Goal: Task Accomplishment & Management: Manage account settings

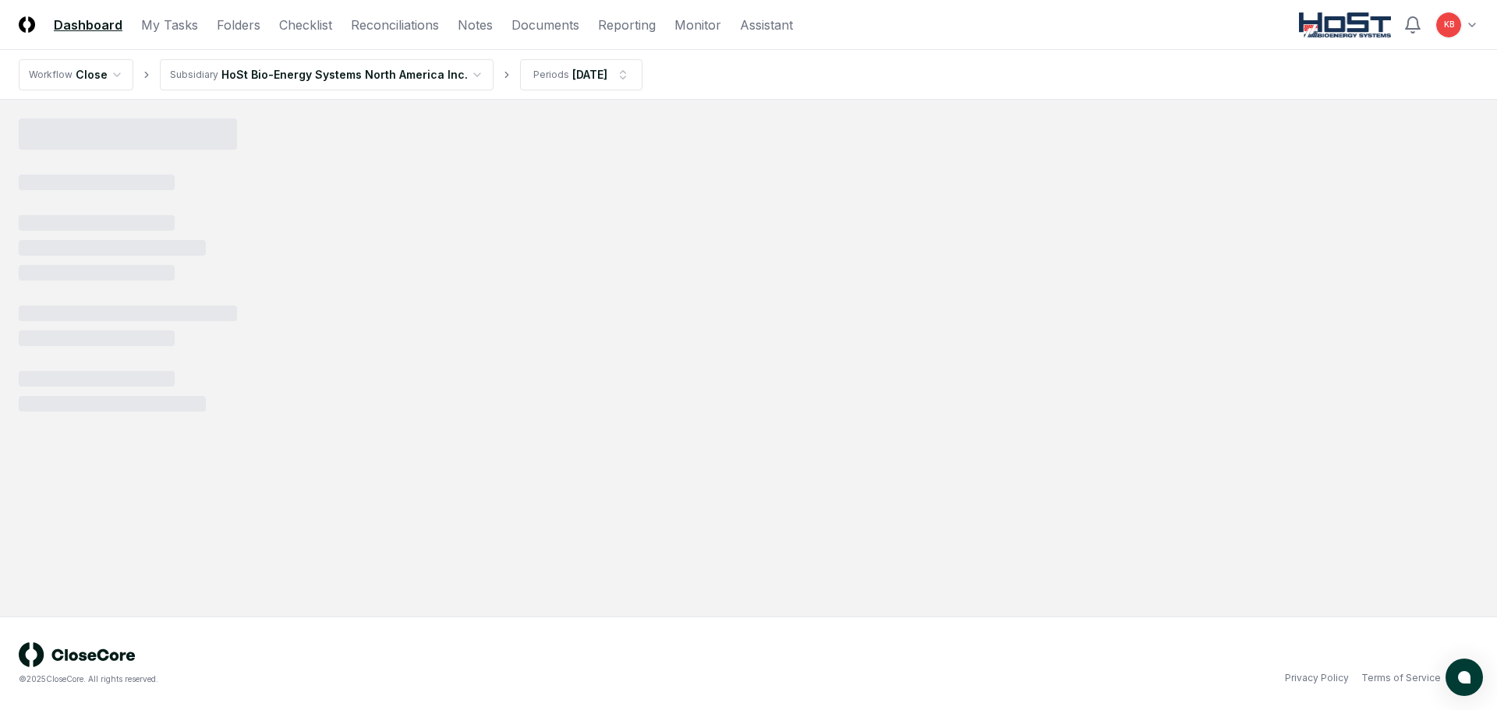
click at [1468, 23] on html "CloseCore Dashboard My Tasks Folders Checklist Reconciliations Notes Documents …" at bounding box center [748, 355] width 1497 height 710
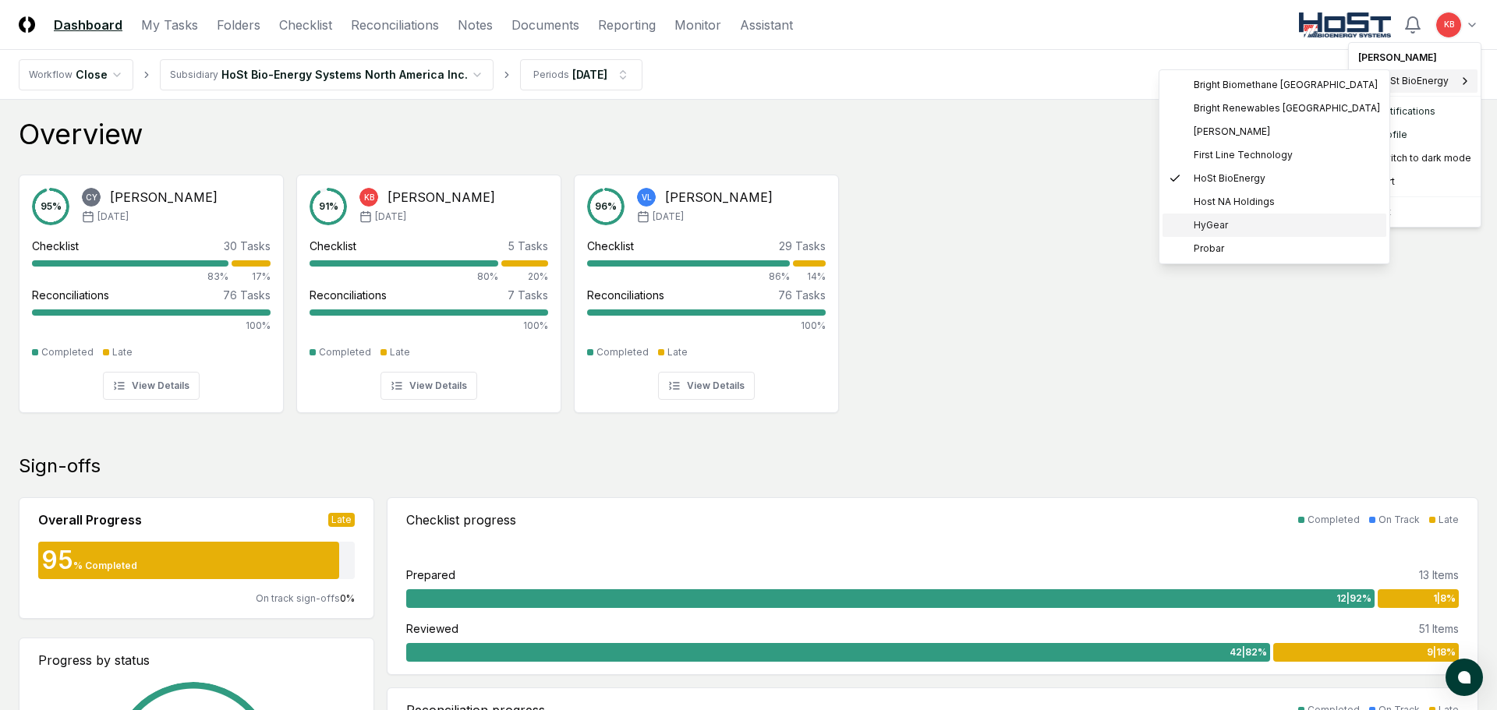
click at [1219, 228] on span "HyGear" at bounding box center [1210, 225] width 34 height 14
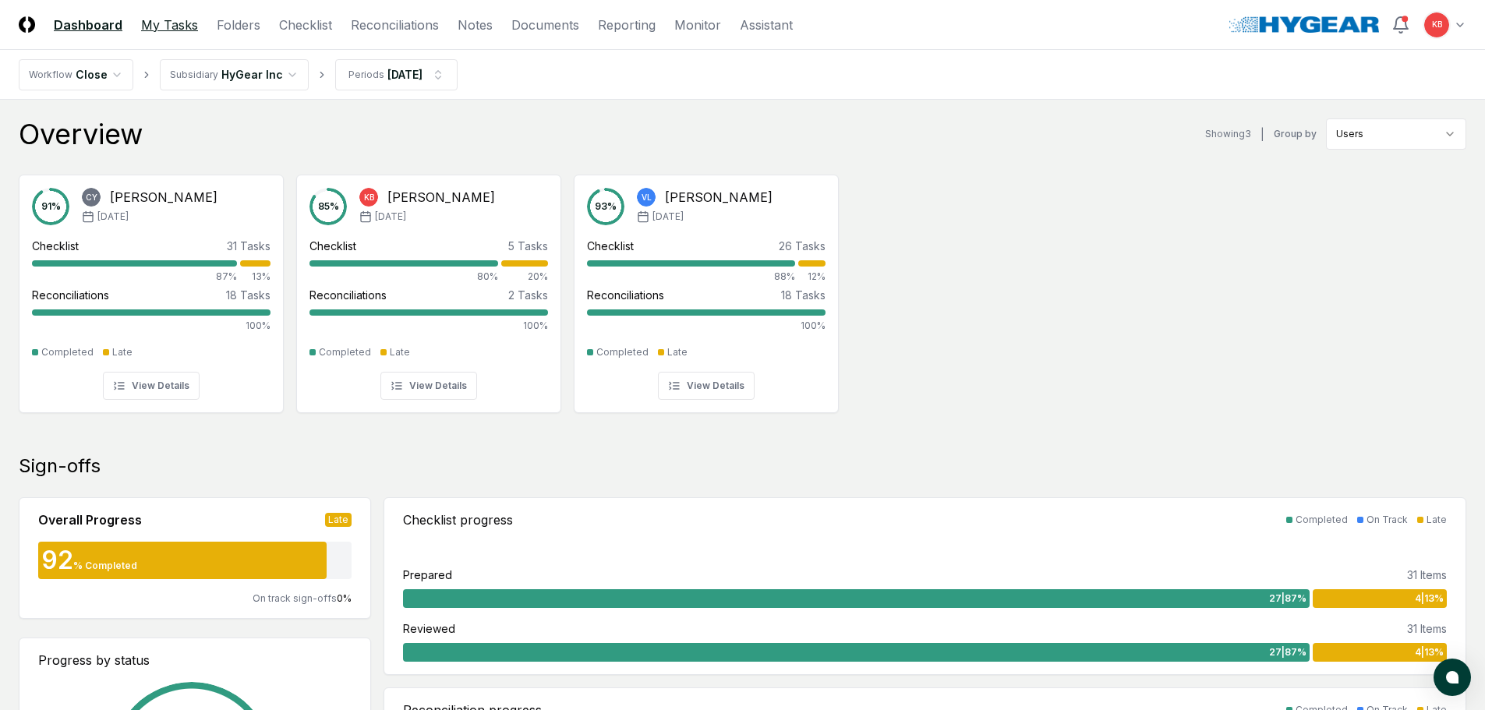
click at [158, 27] on link "My Tasks" at bounding box center [169, 25] width 57 height 19
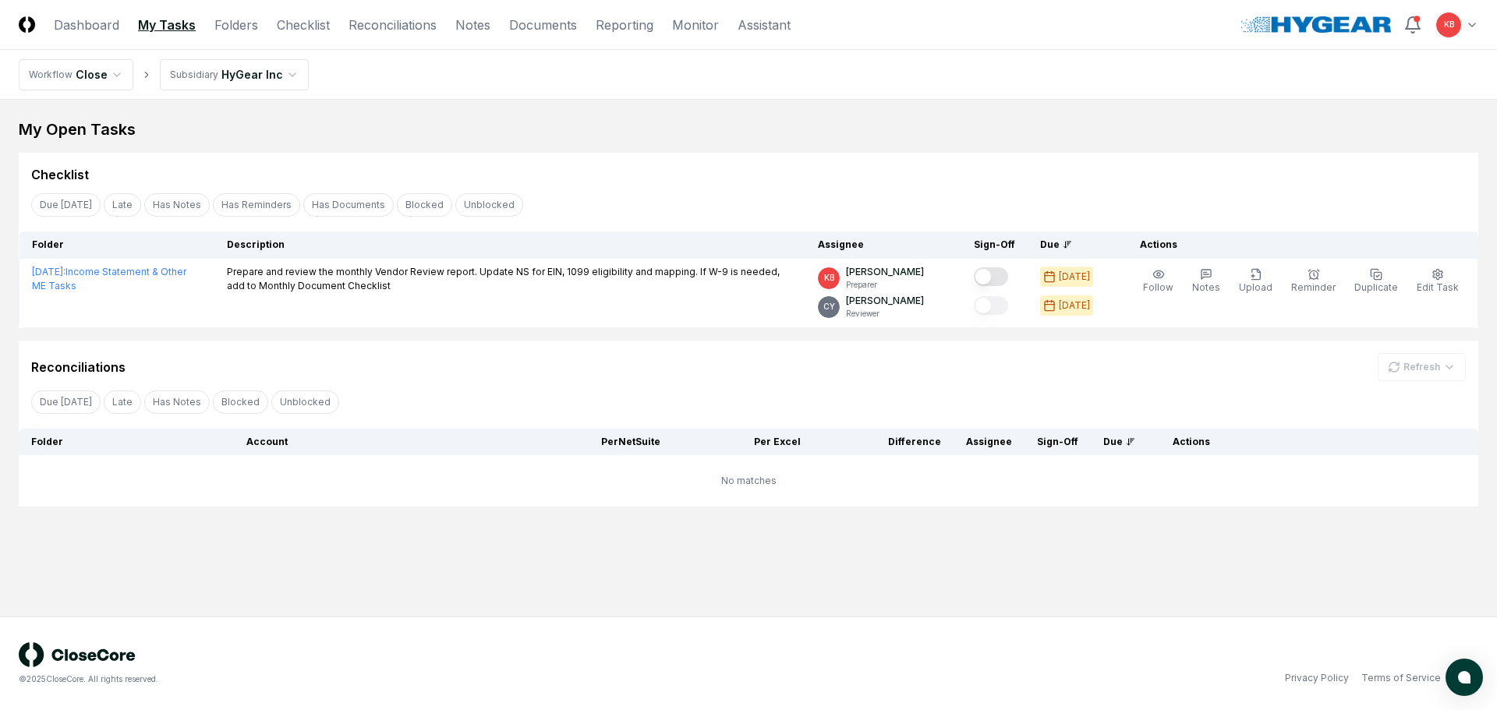
click at [207, 20] on nav "CloseCore Dashboard My Tasks Folders Checklist Reconciliations Notes Documents …" at bounding box center [405, 25] width 772 height 19
click at [230, 23] on link "Folders" at bounding box center [236, 25] width 44 height 19
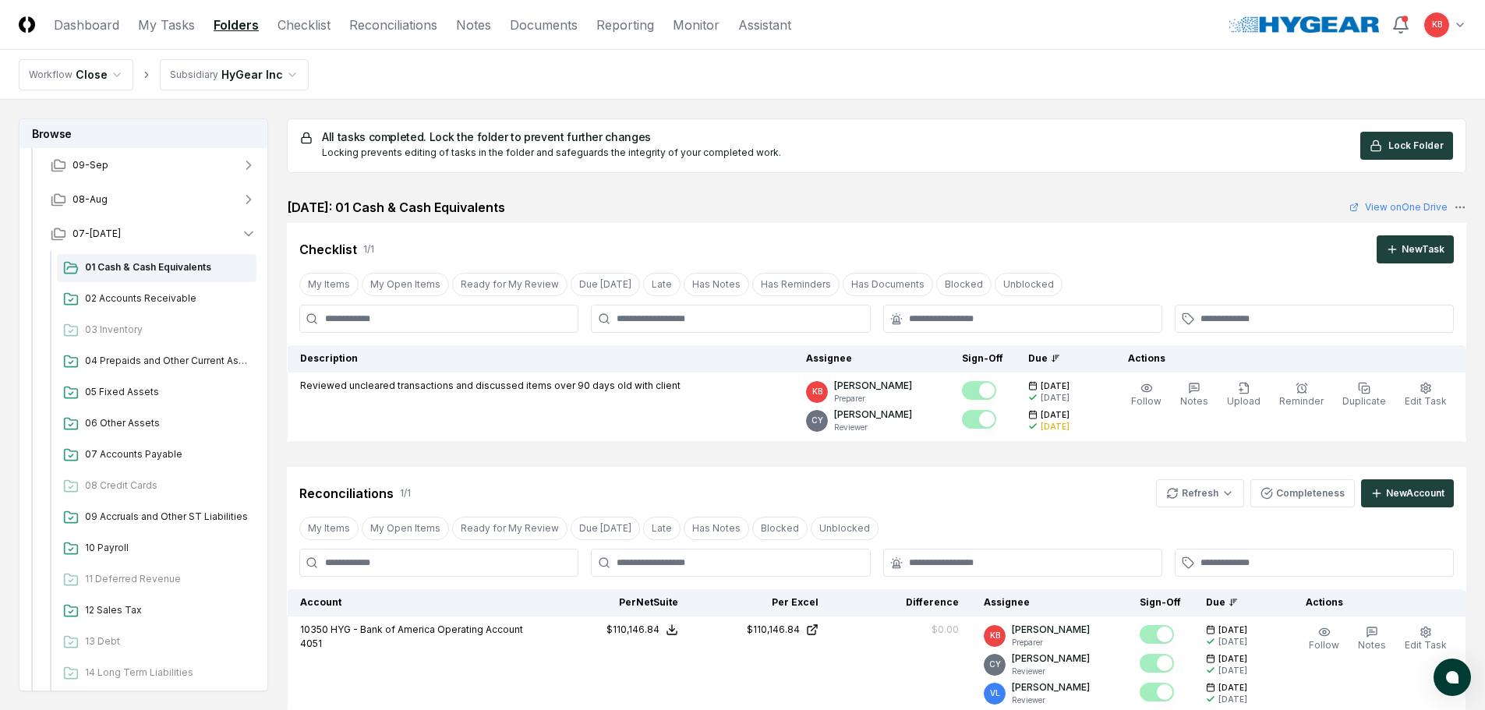
scroll to position [182, 0]
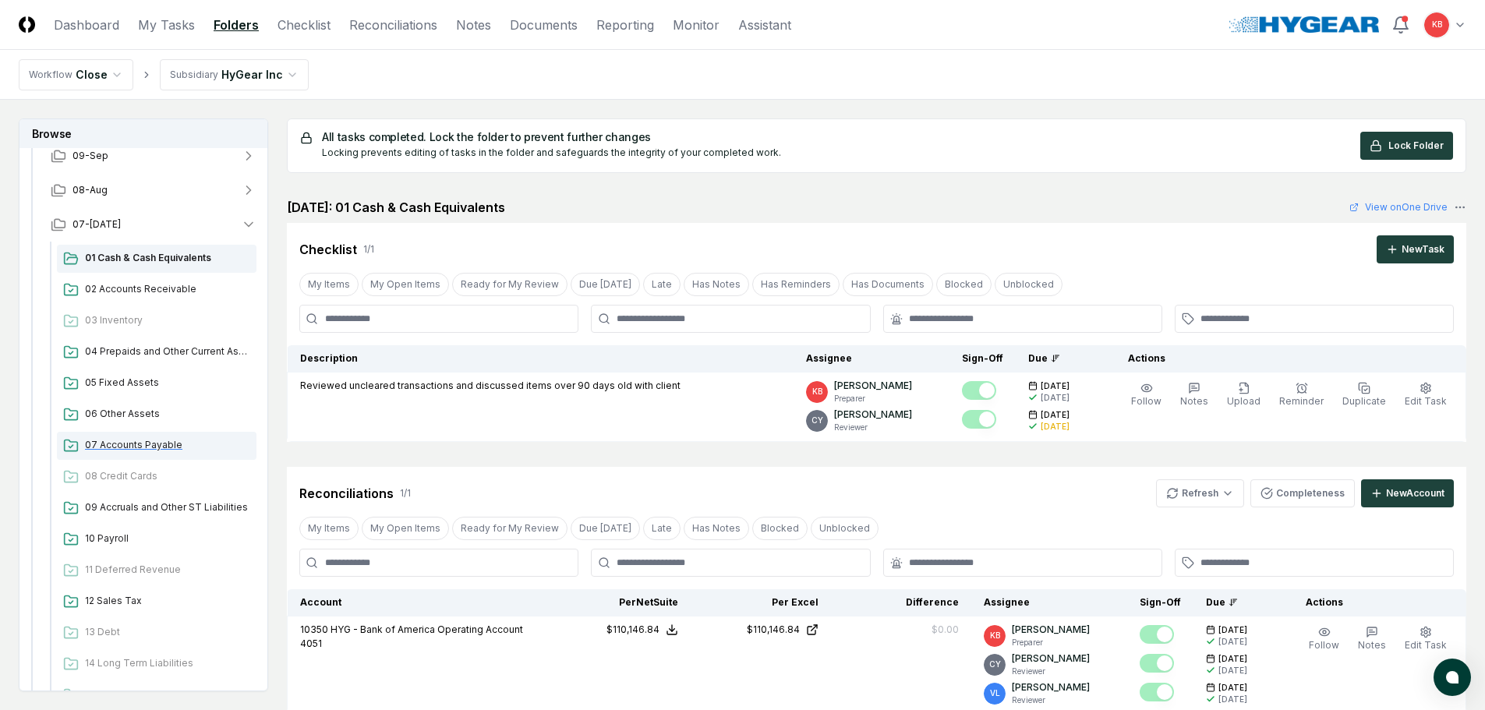
click at [133, 444] on span "07 Accounts Payable" at bounding box center [167, 445] width 165 height 14
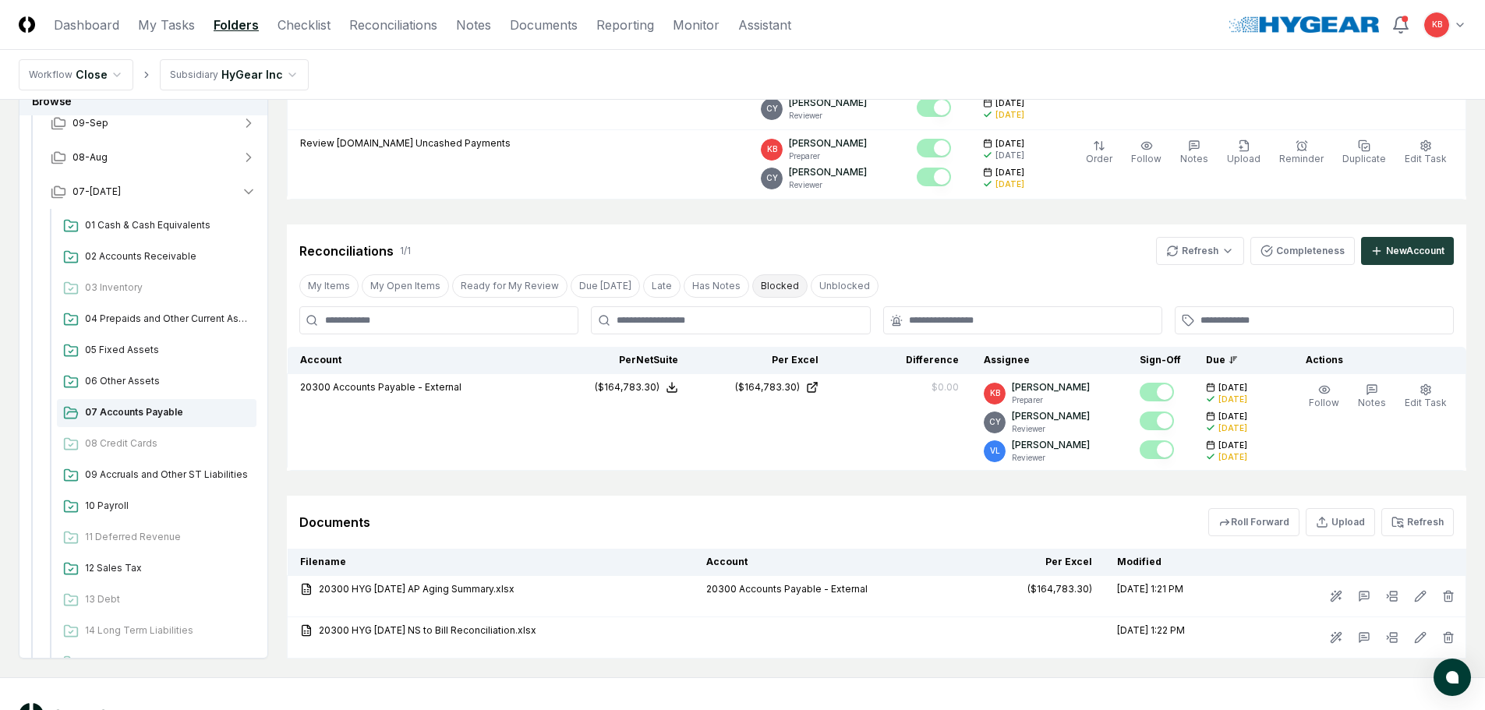
scroll to position [338, 0]
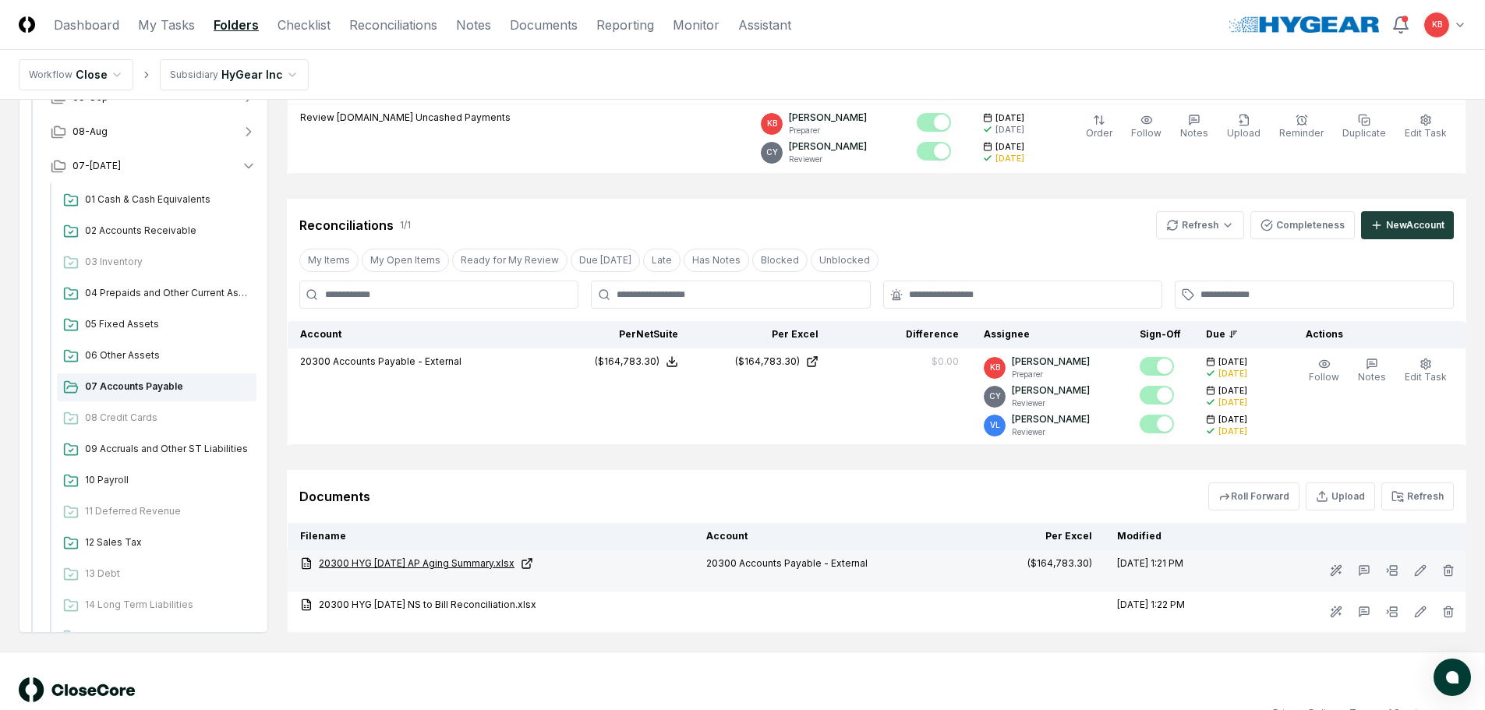
click at [458, 564] on link "20300 HYG 07-31-25 AP Aging Summary.xlsx" at bounding box center [490, 564] width 381 height 14
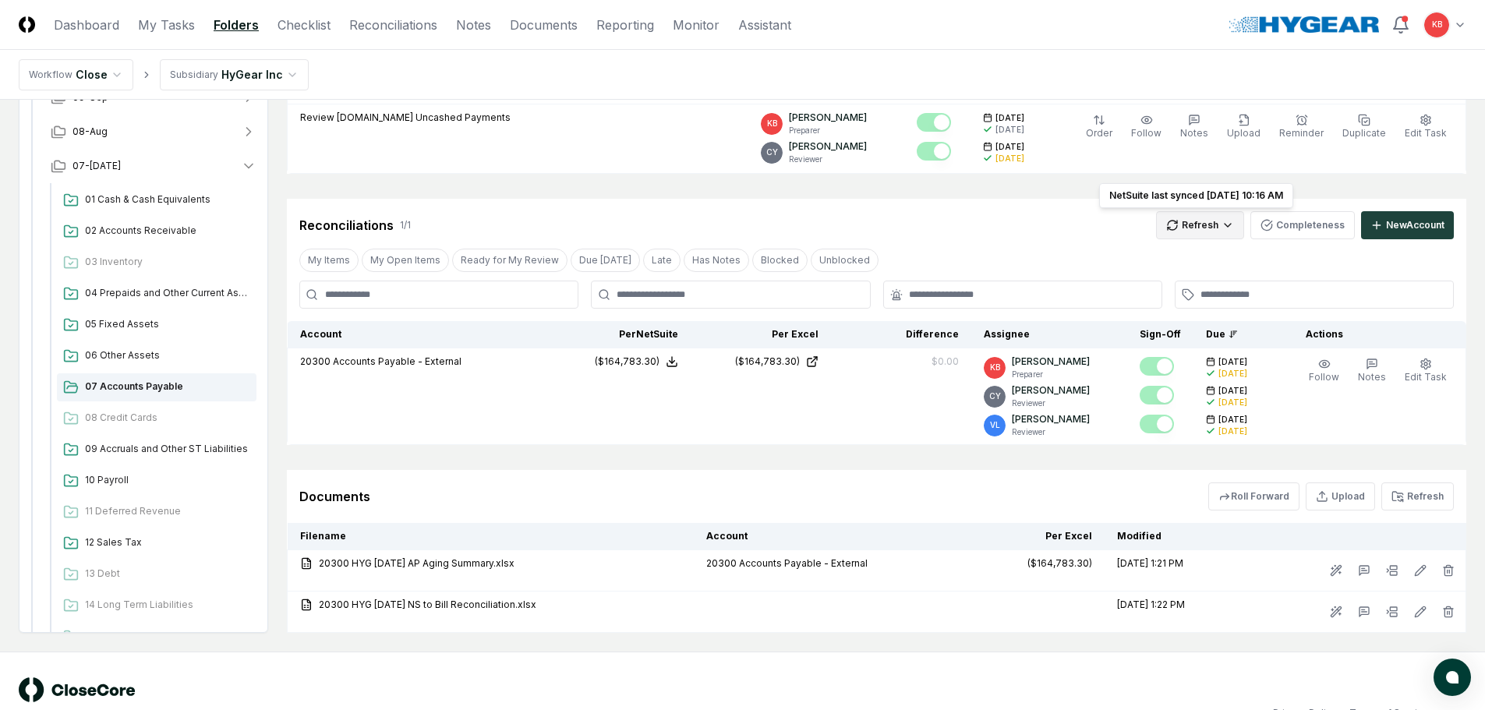
click at [1214, 216] on html "CloseCore Dashboard My Tasks Folders Checklist Reconciliations Notes Documents …" at bounding box center [742, 203] width 1485 height 1083
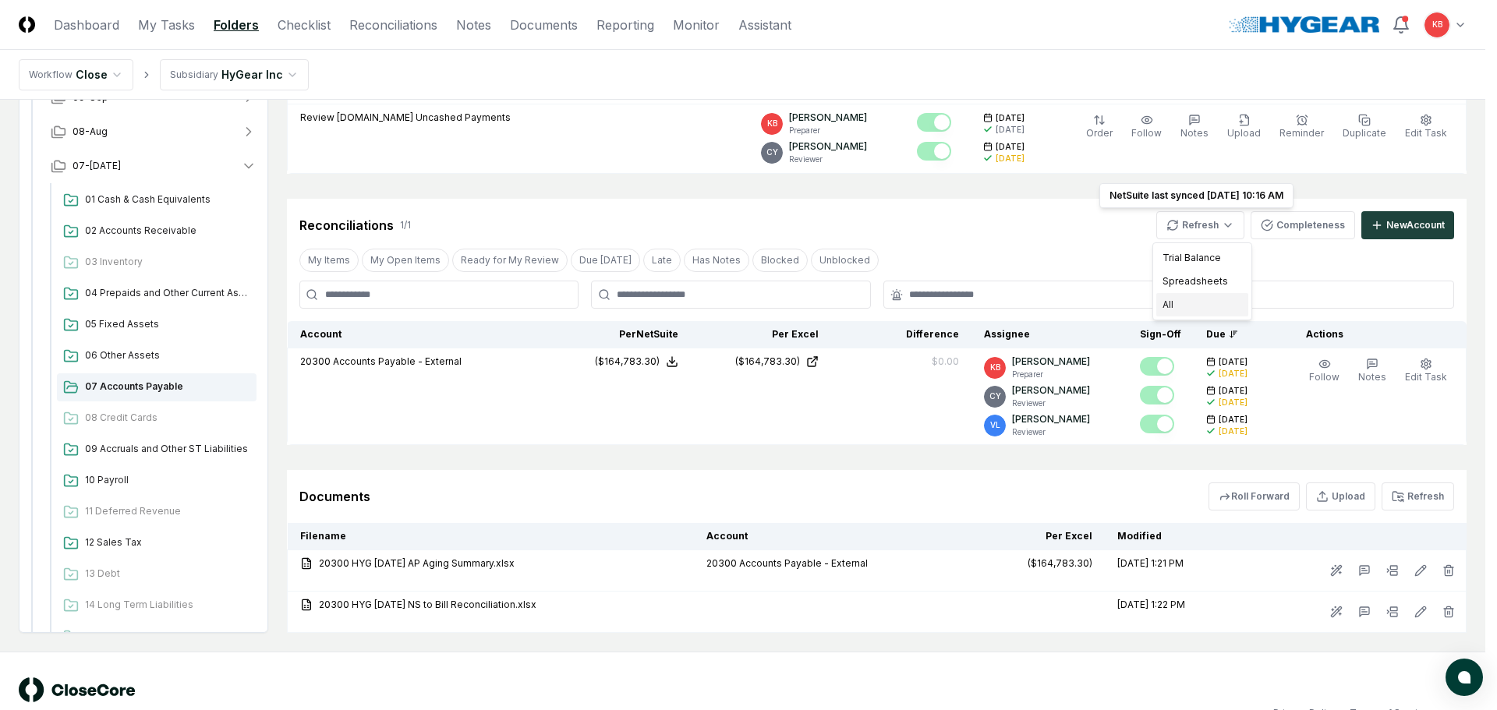
click at [1187, 298] on div "All" at bounding box center [1202, 304] width 92 height 23
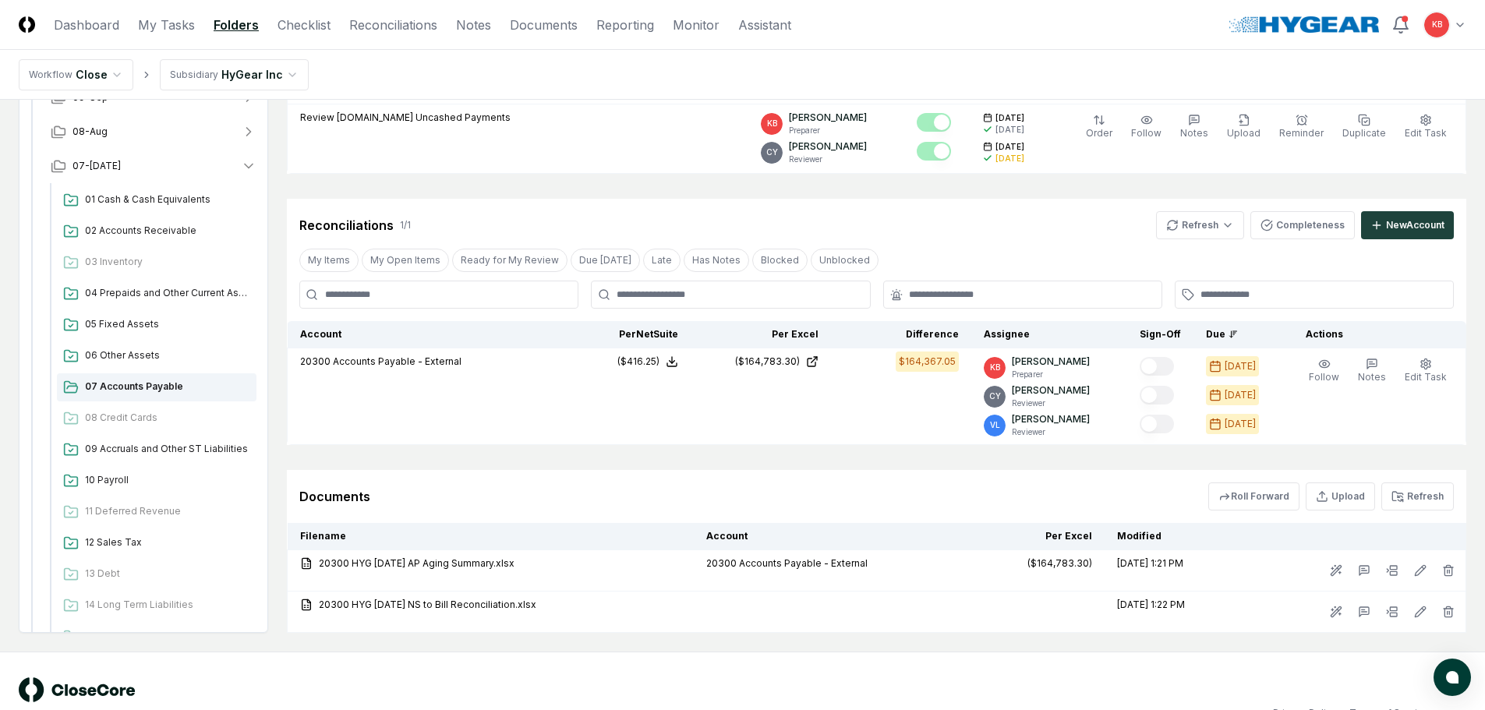
scroll to position [293, 0]
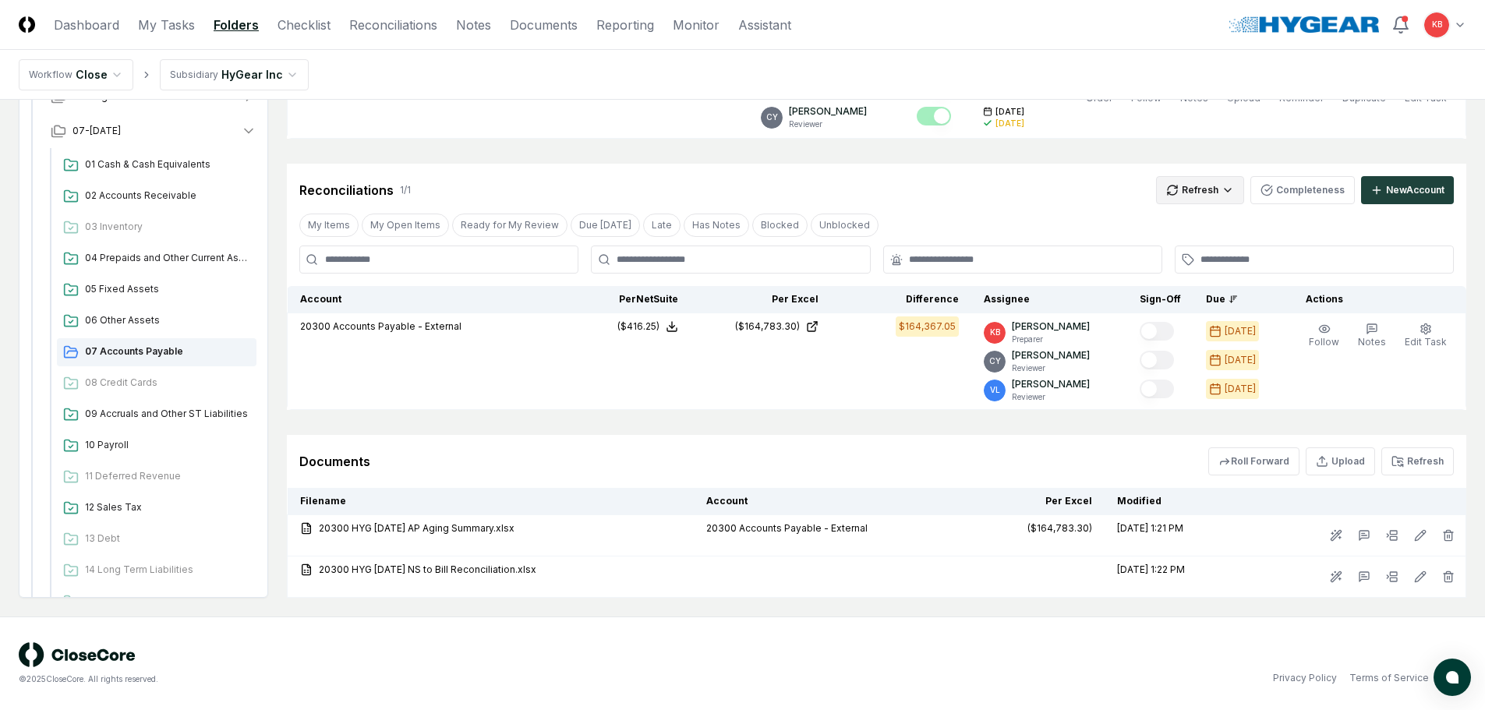
click at [1214, 194] on html "CloseCore Dashboard My Tasks Folders Checklist Reconciliations Notes Documents …" at bounding box center [742, 208] width 1485 height 1003
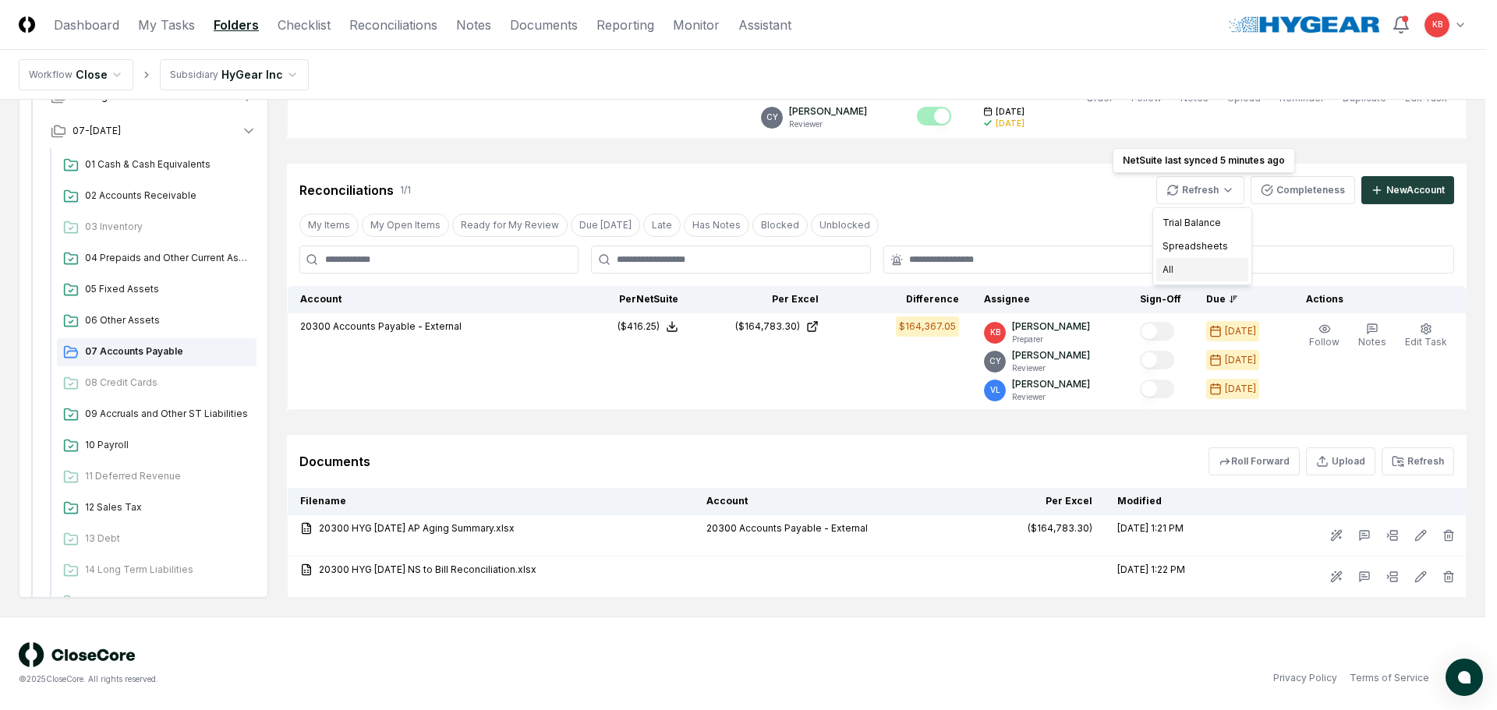
click at [1191, 265] on div "All" at bounding box center [1202, 269] width 92 height 23
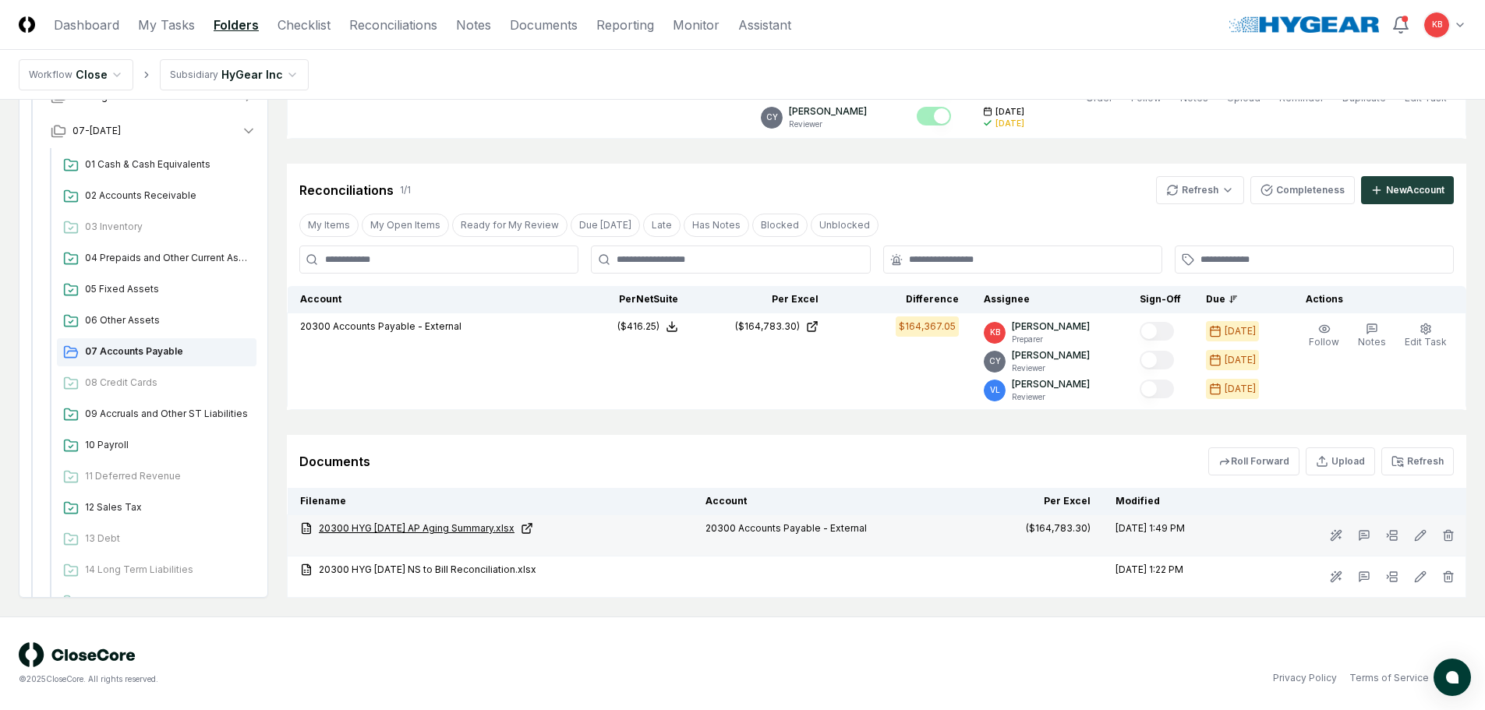
click at [475, 521] on link "20300 HYG 07-31-25 AP Aging Summary.xlsx" at bounding box center [490, 528] width 380 height 14
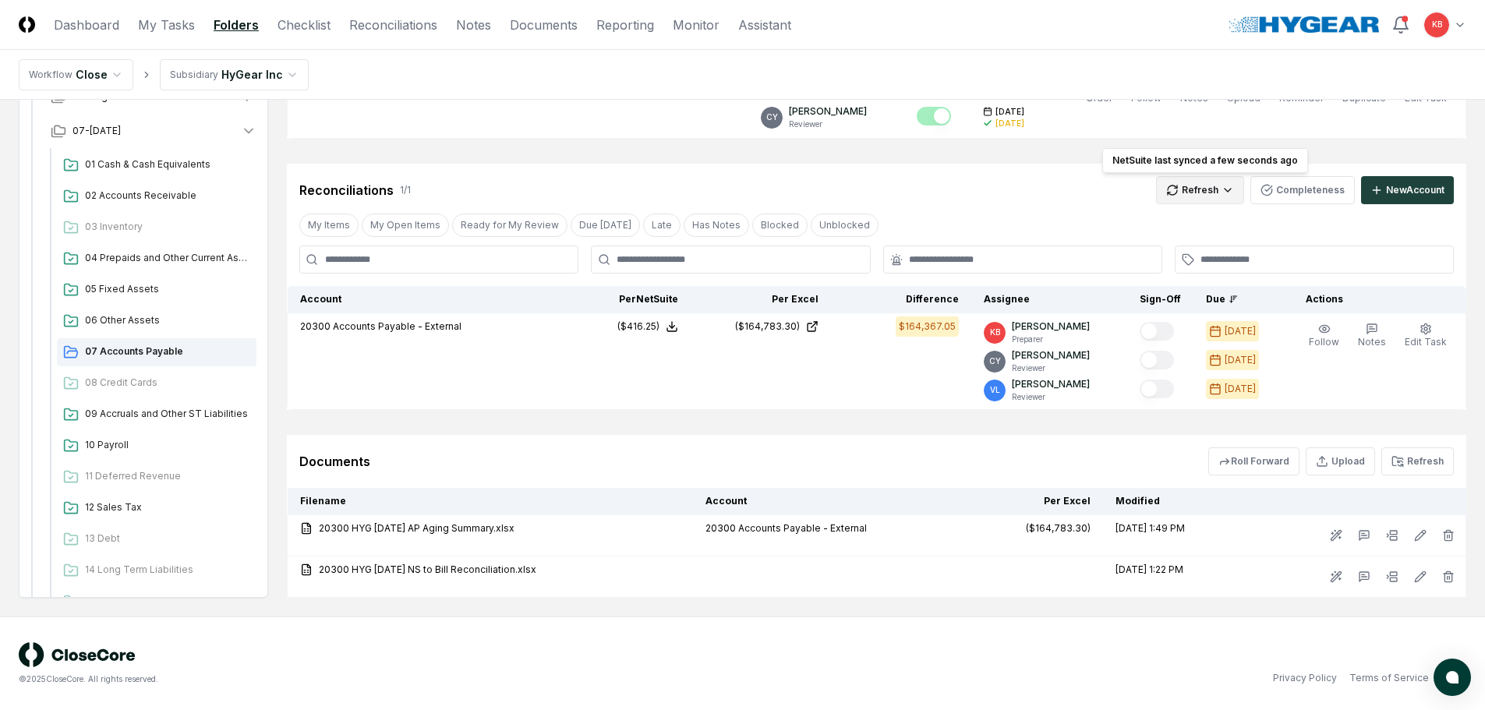
click at [1223, 195] on html "CloseCore Dashboard My Tasks Folders Checklist Reconciliations Notes Documents …" at bounding box center [742, 208] width 1485 height 1003
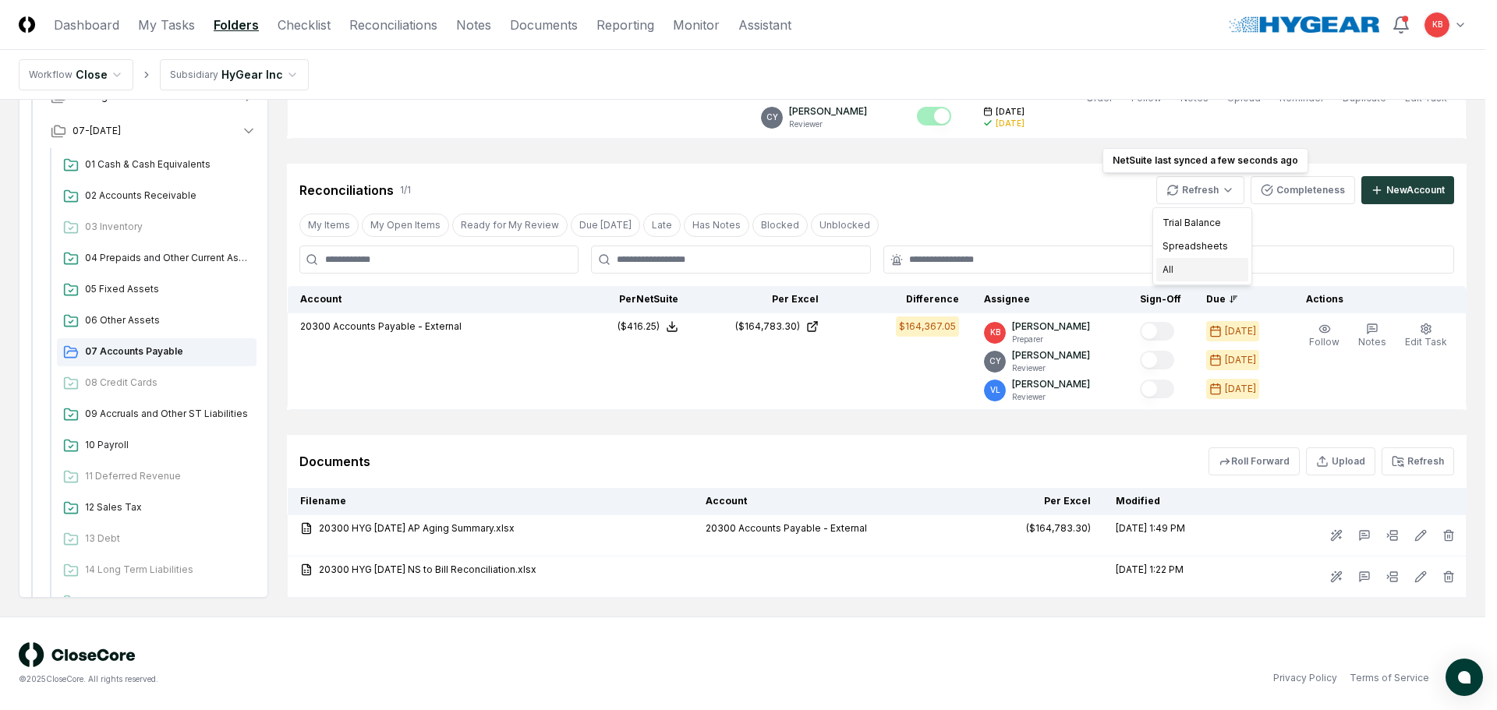
click at [1192, 272] on div "All" at bounding box center [1202, 269] width 92 height 23
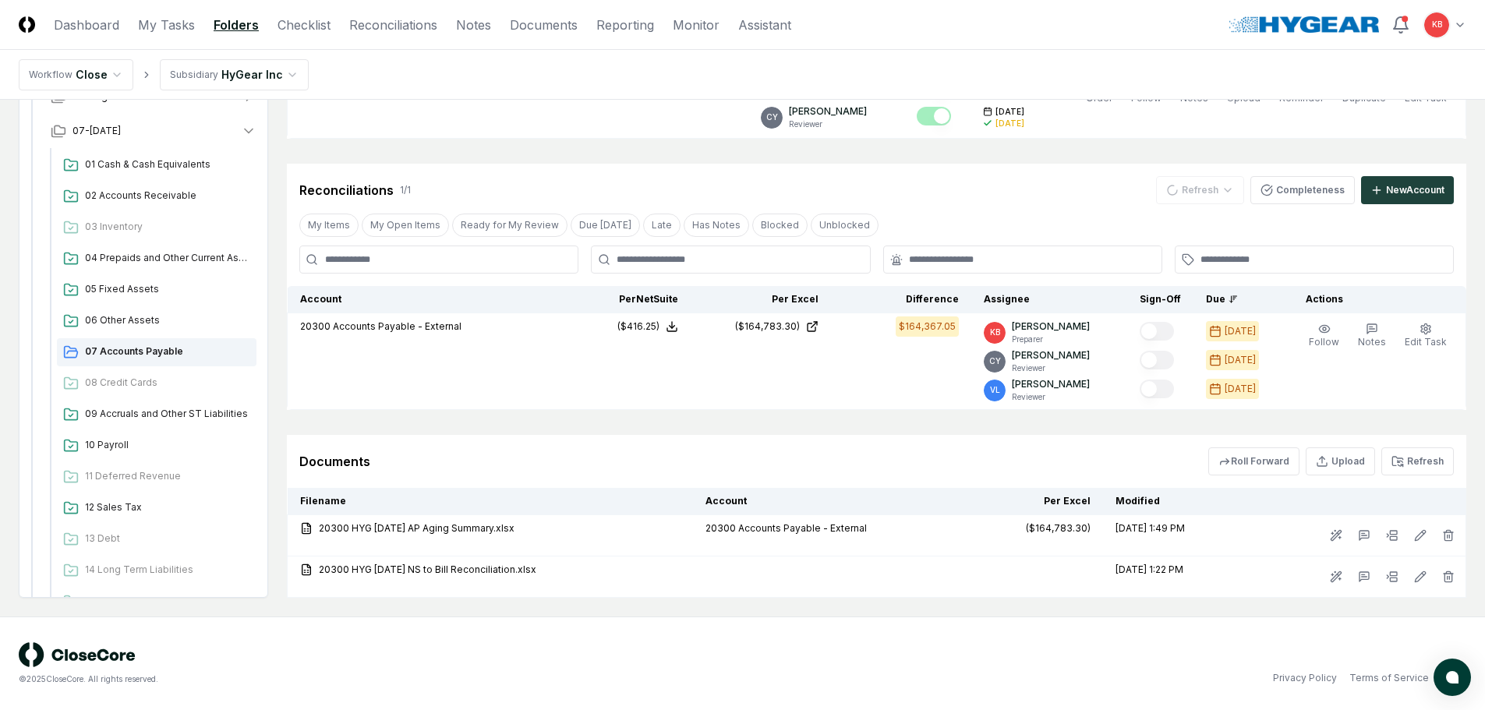
click at [1441, 464] on button "Refresh" at bounding box center [1417, 461] width 72 height 28
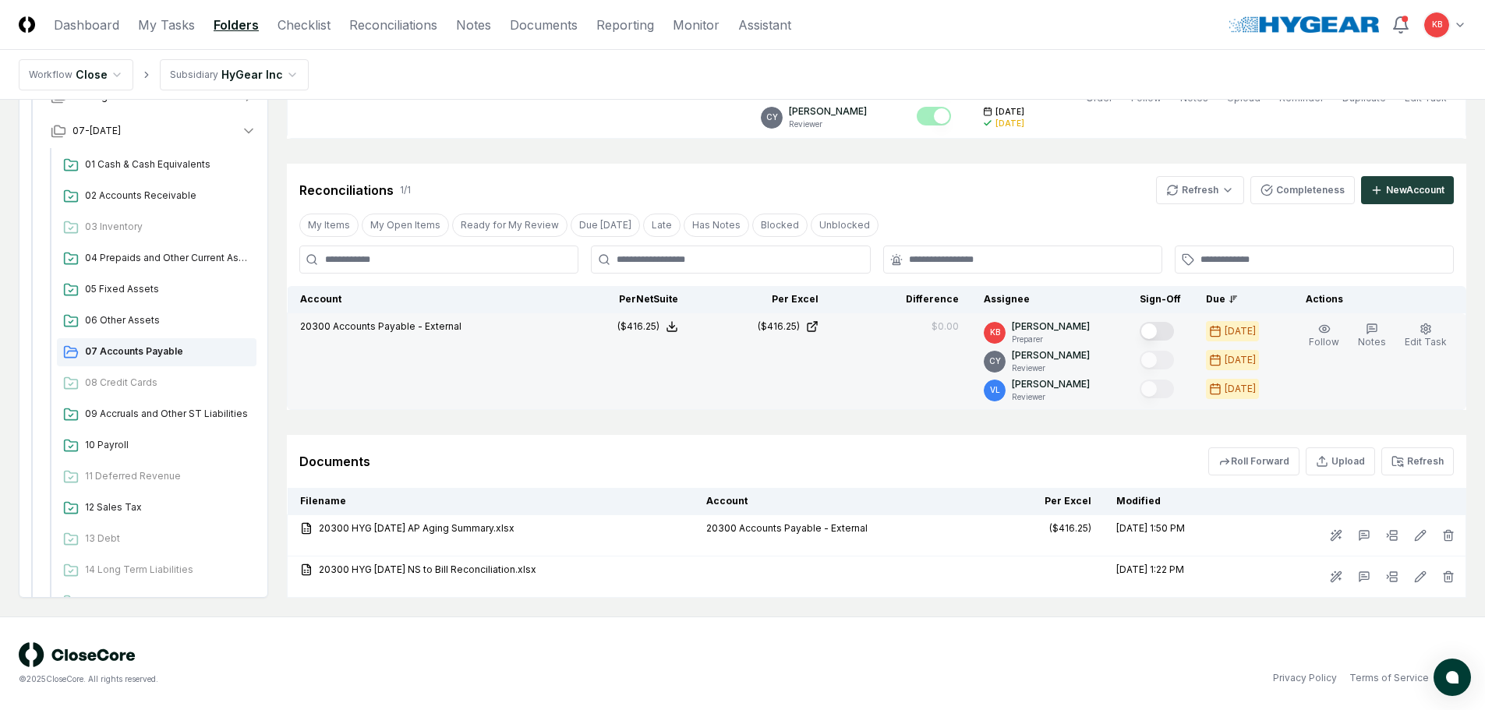
click at [1168, 330] on button "Mark complete" at bounding box center [1157, 331] width 34 height 19
